Goal: Information Seeking & Learning: Learn about a topic

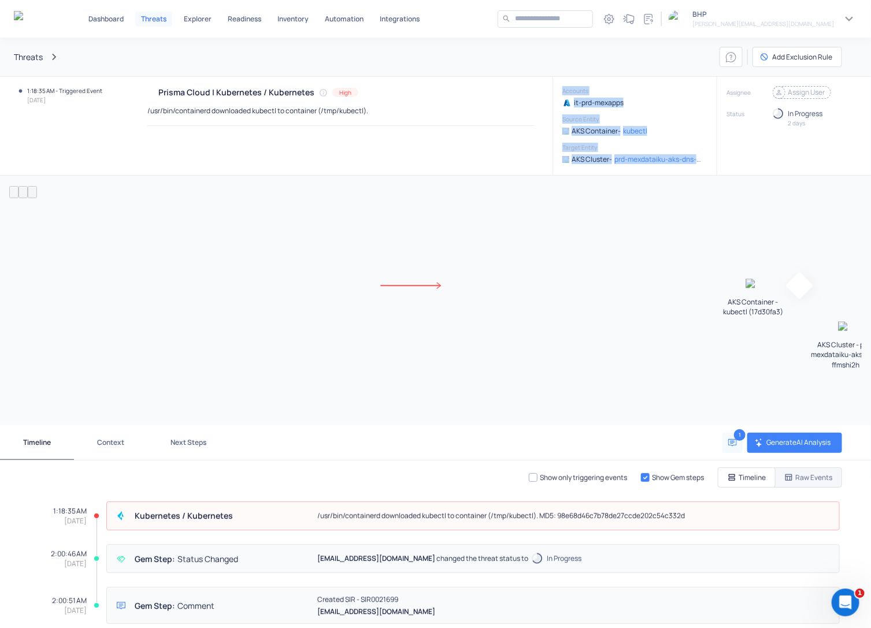
click at [774, 94] on icon at bounding box center [780, 93] width 12 height 12
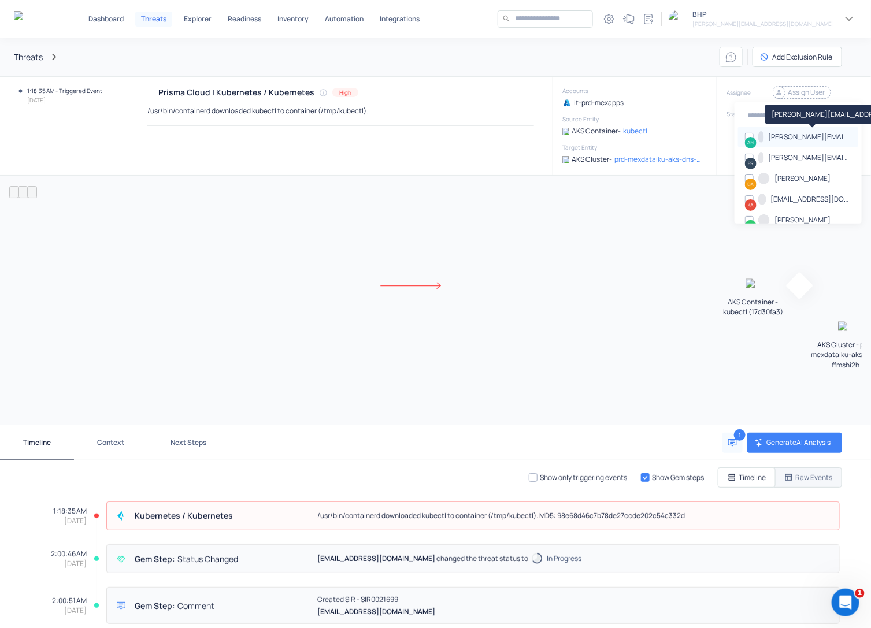
click at [793, 137] on p "[PERSON_NAME][EMAIL_ADDRESS][DOMAIN_NAME]" at bounding box center [810, 137] width 83 height 10
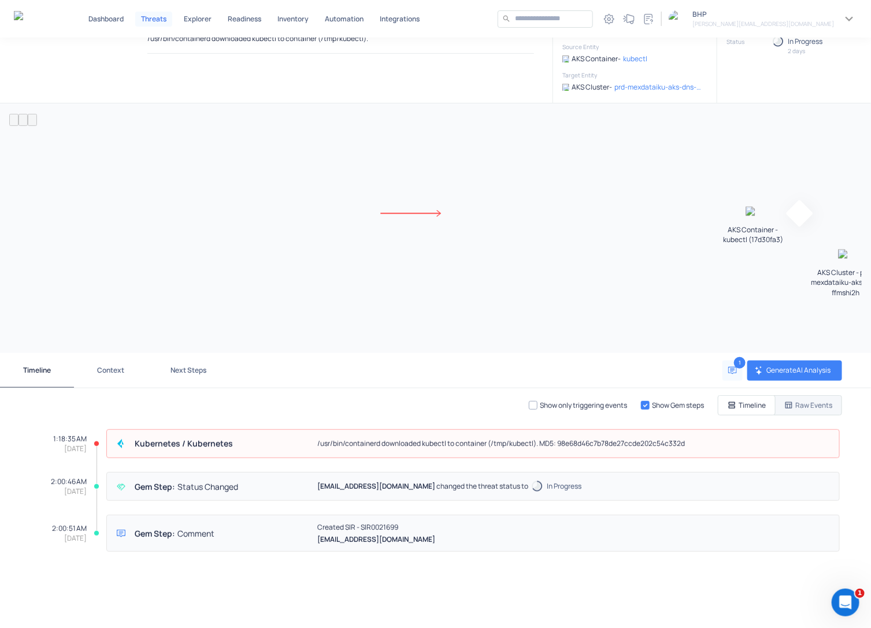
scroll to position [97, 0]
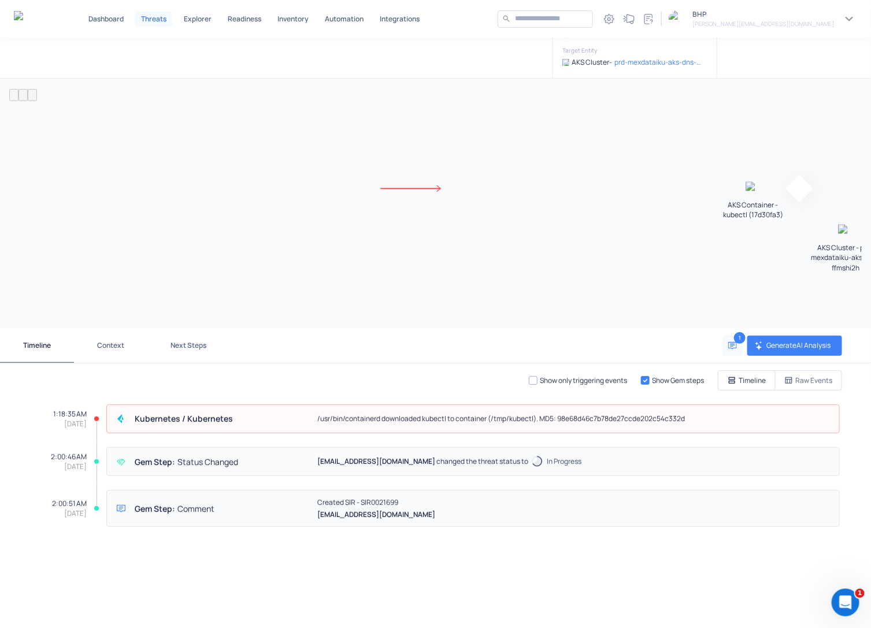
click at [804, 376] on p "Raw Events" at bounding box center [814, 381] width 37 height 10
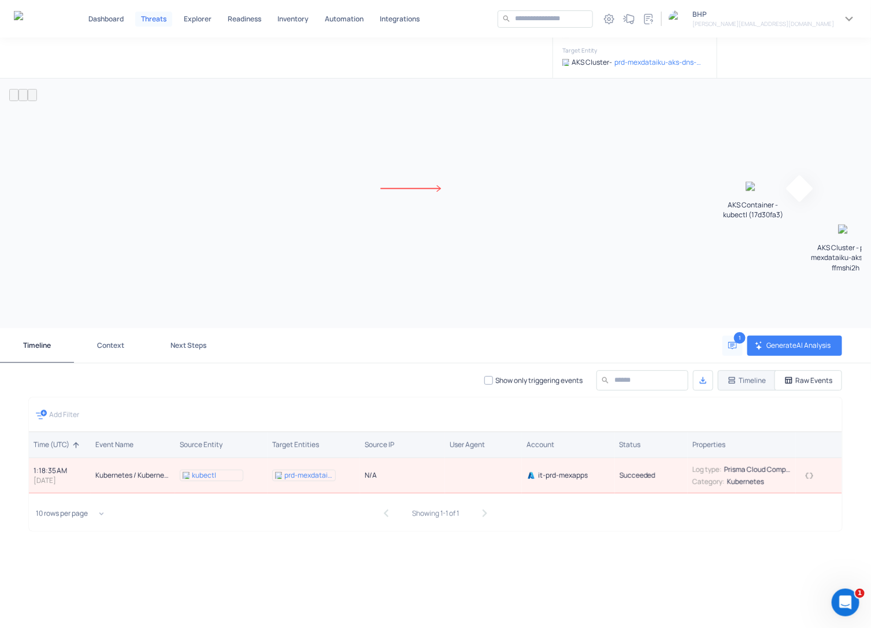
click at [805, 472] on icon "button" at bounding box center [809, 476] width 9 height 9
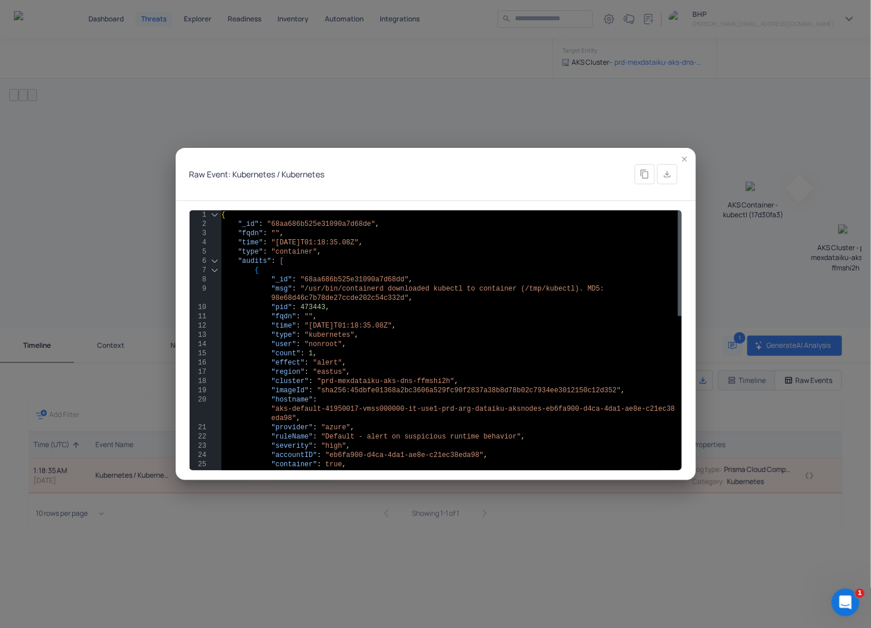
click at [360, 302] on div "{ "_id" : "68aa686b525e31090a7d68de" , "fqdn" : "" , "time" : "[DATE]T01:18:35.…" at bounding box center [451, 529] width 461 height 638
type textarea "**********"
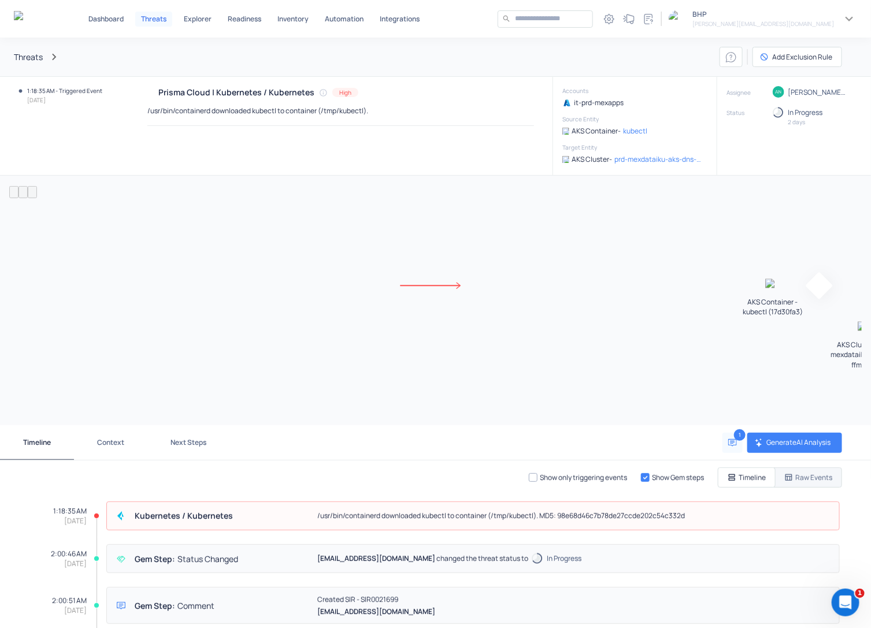
scroll to position [97, 0]
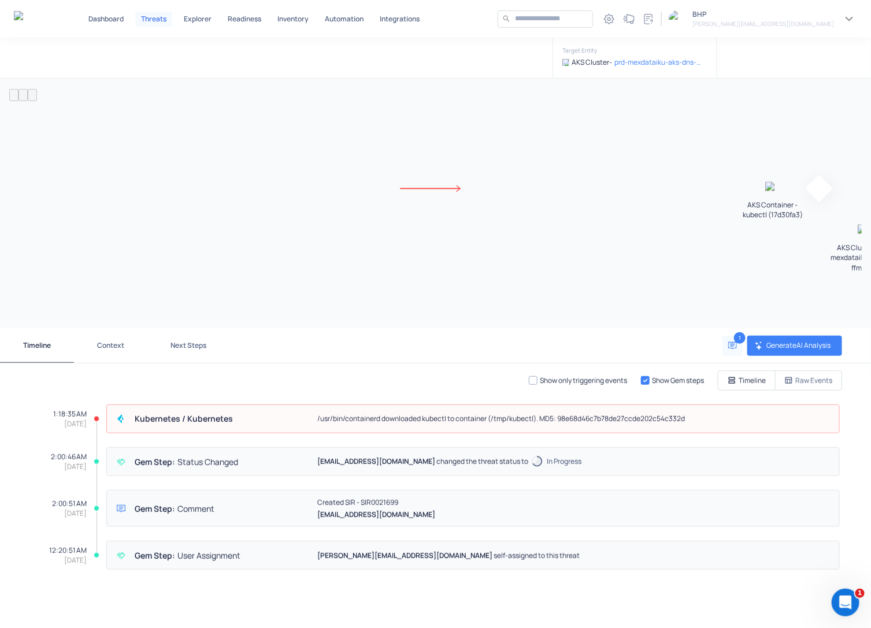
click at [817, 380] on p "Raw Events" at bounding box center [814, 381] width 37 height 10
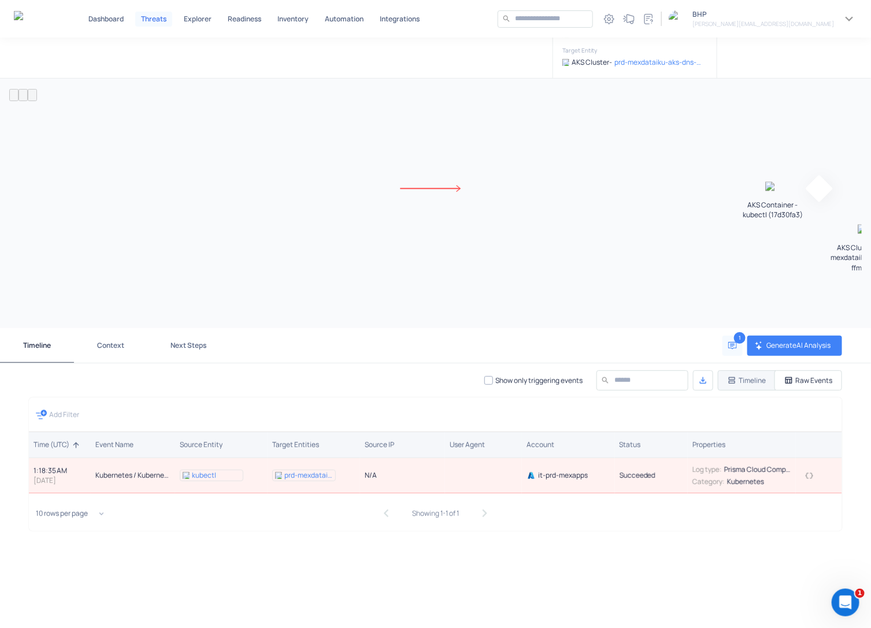
click at [805, 474] on icon "button" at bounding box center [809, 476] width 9 height 9
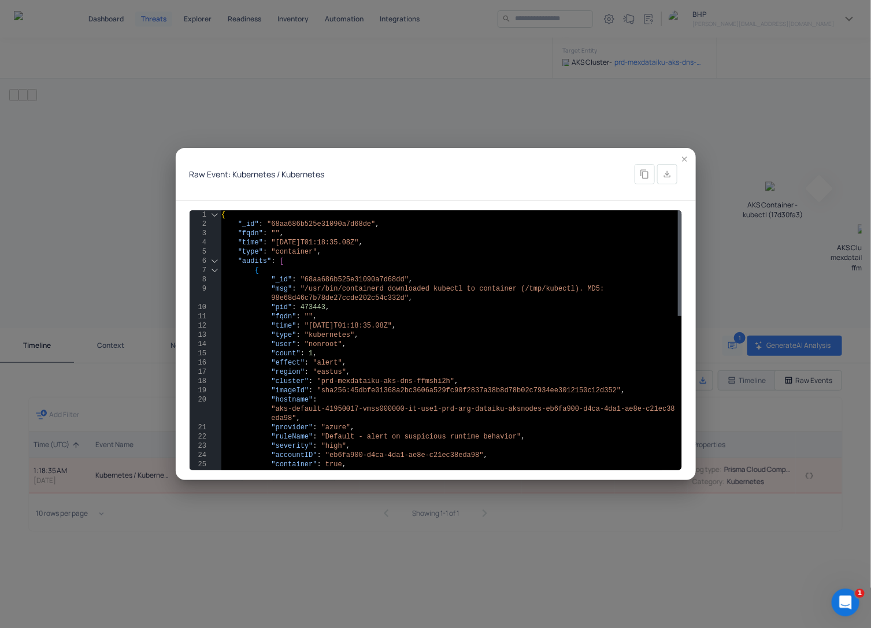
click at [405, 346] on div "{ "_id" : "68aa686b525e31090a7d68de" , "fqdn" : "" , "time" : "[DATE]T01:18:35.…" at bounding box center [451, 529] width 461 height 638
type textarea "**********"
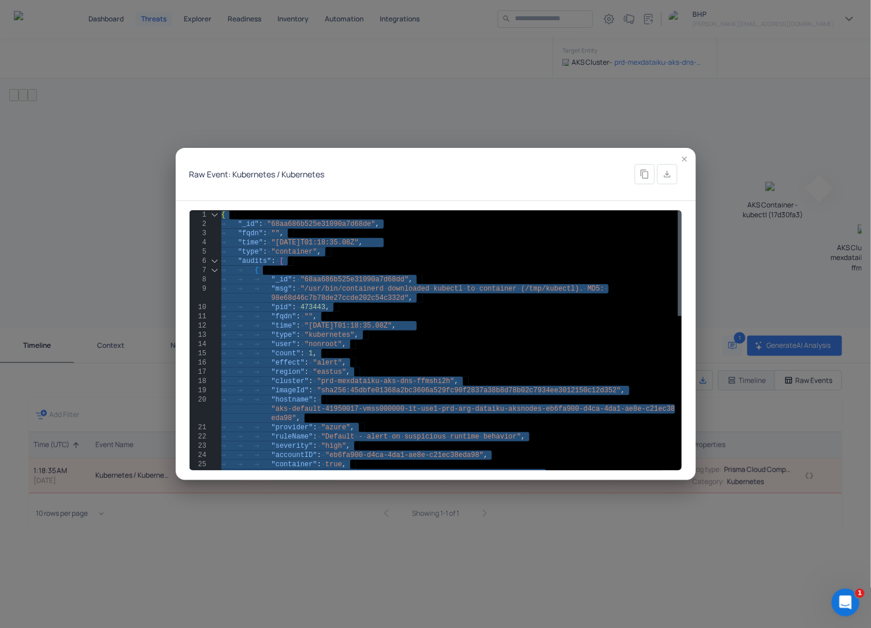
click at [681, 157] on icon "button" at bounding box center [685, 159] width 9 height 9
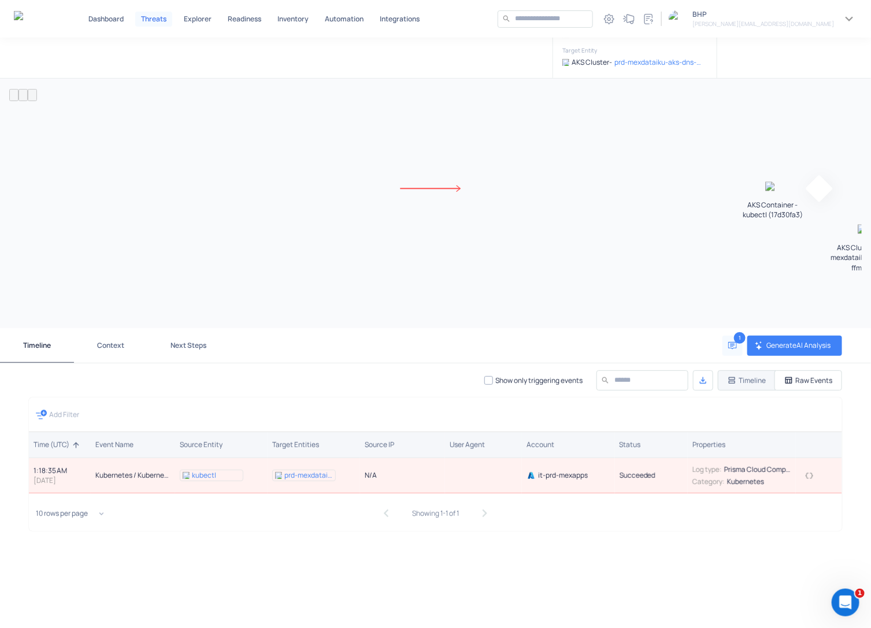
click at [35, 342] on button "Timeline" at bounding box center [37, 345] width 74 height 35
click at [105, 342] on button "Context" at bounding box center [110, 345] width 73 height 35
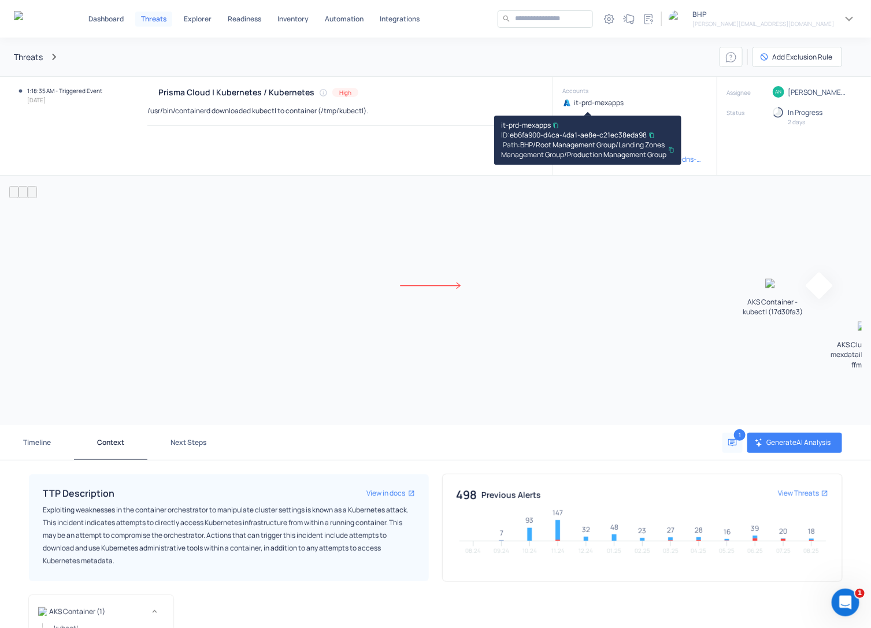
click at [556, 123] on icon "button" at bounding box center [556, 126] width 6 height 6
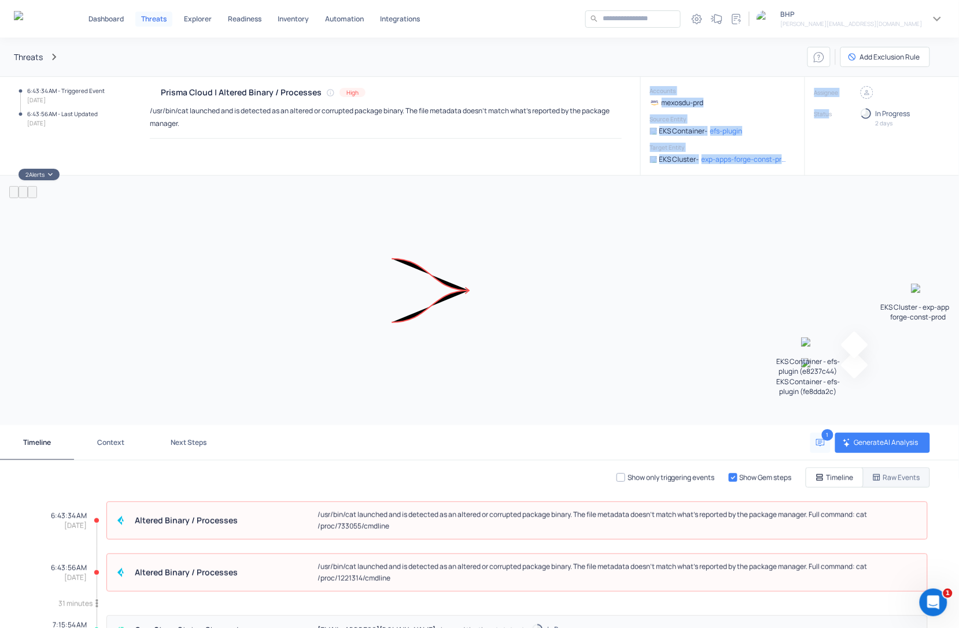
drag, startPoint x: 639, startPoint y: 90, endPoint x: 819, endPoint y: 172, distance: 197.7
click at [819, 172] on div "6:43:34 AM - Triggered Event 8.24.2025 6:43:56 AM - Last Updated 8.24.2025 Pris…" at bounding box center [479, 126] width 959 height 98
copy div "Accounts mexosdu-prd Source Entity EKS Container - efs-plugin Target Entity EKS…"
click at [864, 93] on icon at bounding box center [866, 92] width 5 height 5
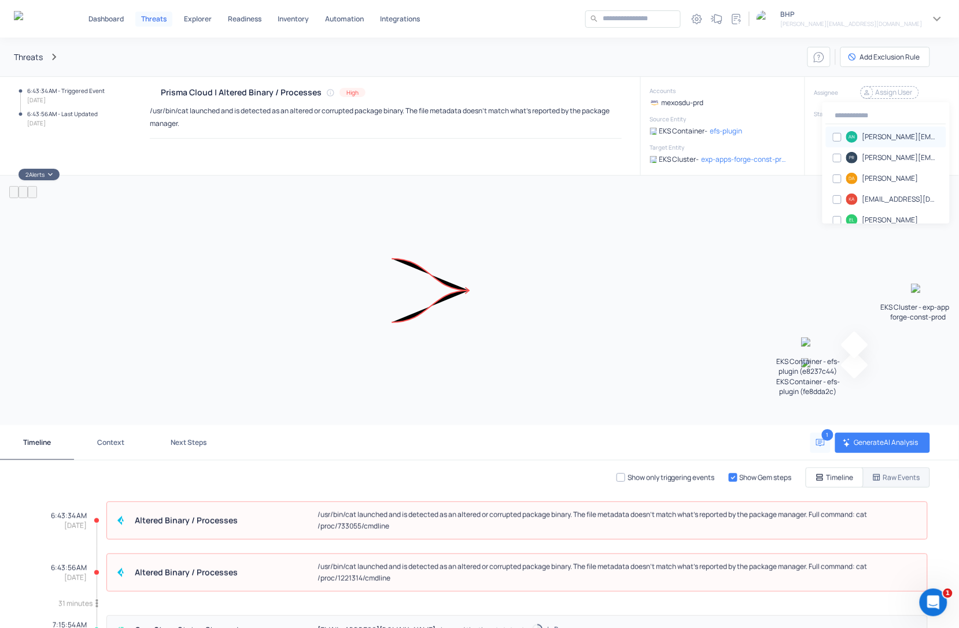
click at [871, 135] on p "[PERSON_NAME][EMAIL_ADDRESS][DOMAIN_NAME]" at bounding box center [900, 137] width 77 height 10
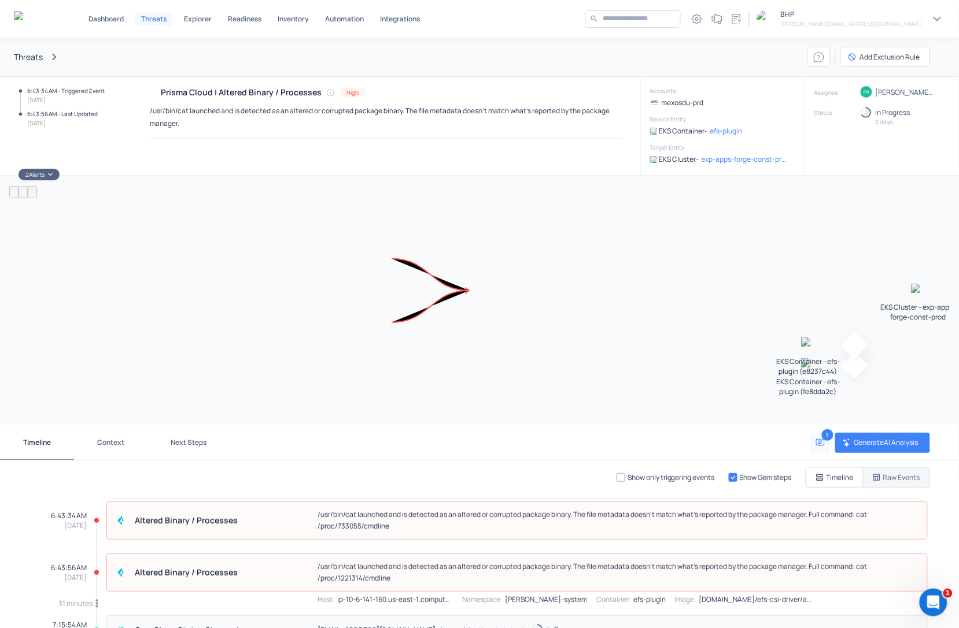
scroll to position [104, 0]
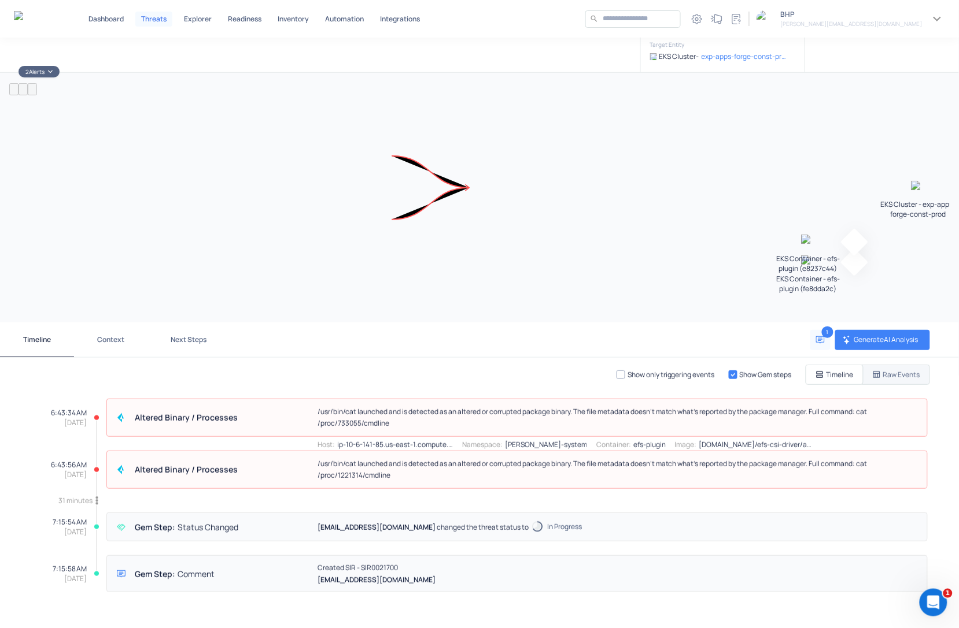
click at [724, 408] on p "/usr/bin/cat launched and is detected as an altered or corrupted package binary…" at bounding box center [618, 417] width 602 height 23
click at [871, 370] on p "Raw Events" at bounding box center [901, 375] width 37 height 10
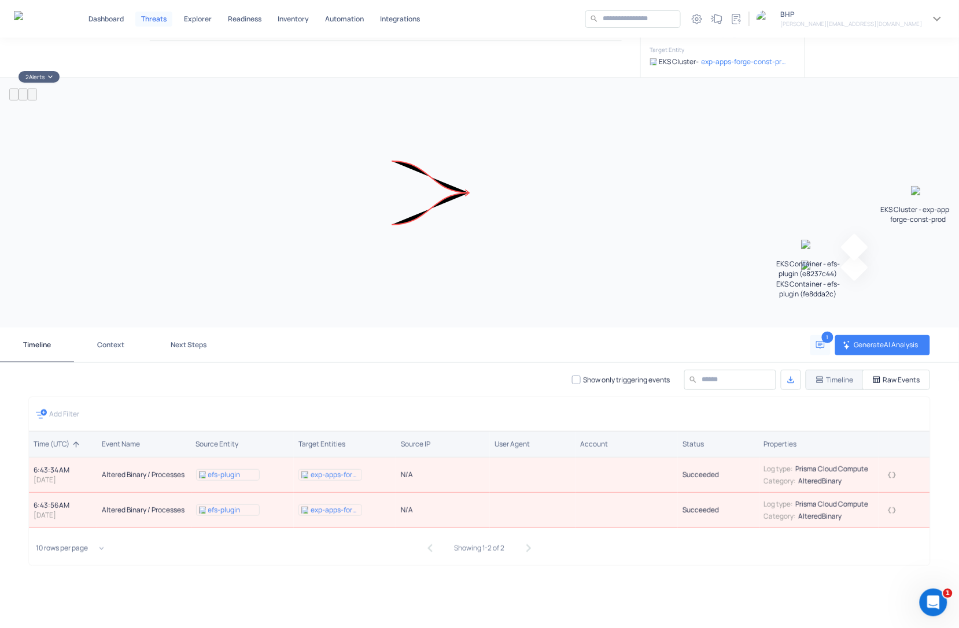
scroll to position [97, 0]
click at [871, 476] on icon "button" at bounding box center [892, 476] width 9 height 9
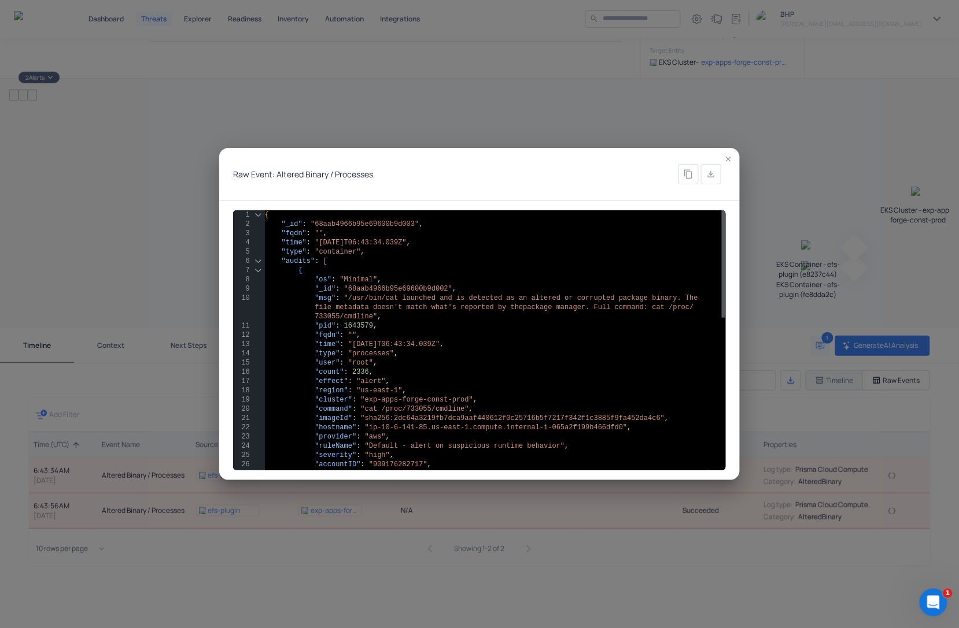
scroll to position [0, 0]
click at [475, 350] on div "{ "_id" : "68aab4966b95e69600b9d003" , "fqdn" : "" , "time" : "2025-08-24T06:43…" at bounding box center [495, 524] width 461 height 629
type textarea "**********"
